Goal: Register for event/course

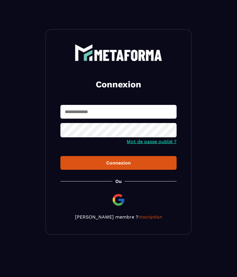
click at [122, 205] on img at bounding box center [119, 200] width 14 height 14
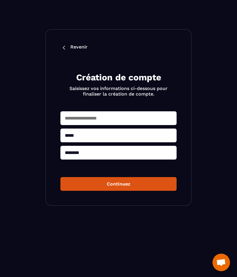
click at [128, 187] on button "Continuez" at bounding box center [118, 184] width 116 height 14
